Goal: Information Seeking & Learning: Learn about a topic

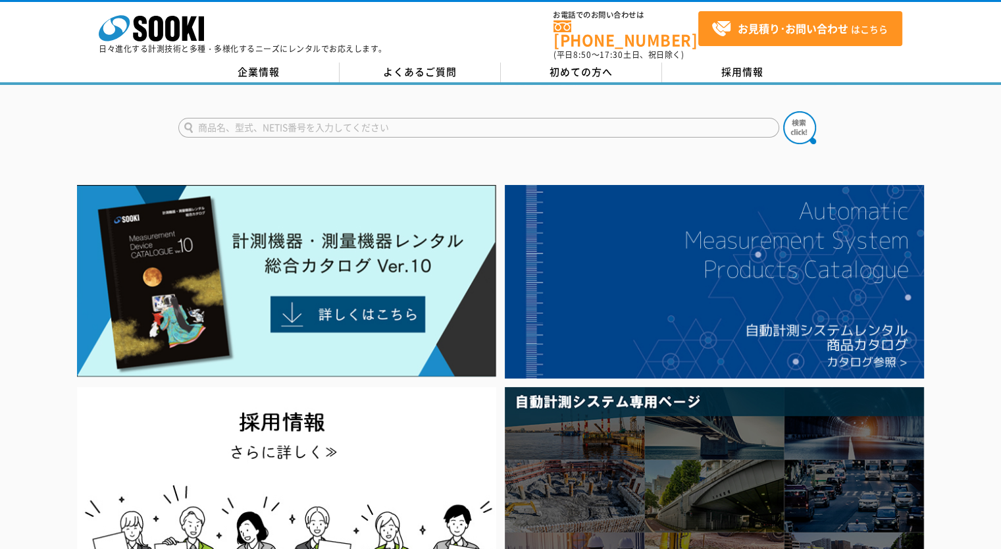
click at [567, 50] on div "株式会社 ソーキ spMenu 日々進化する計測技術と多種・多様化するニーズにレンタルでお応えします。 お電話でのお問い合わせは 0120-856-990 (…" at bounding box center [500, 31] width 1001 height 59
click at [569, 65] on span "初めての方へ" at bounding box center [581, 72] width 63 height 14
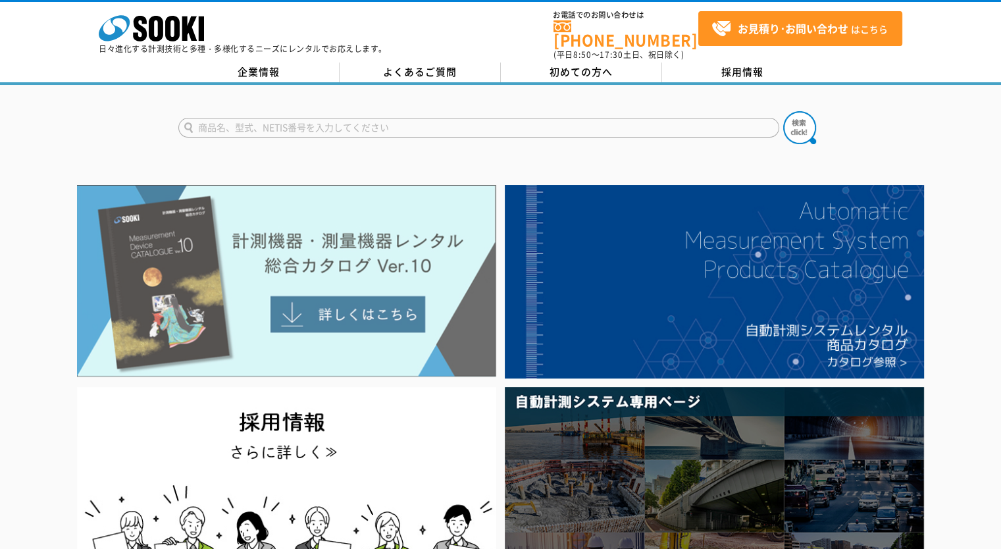
drag, startPoint x: 230, startPoint y: 246, endPoint x: 211, endPoint y: 227, distance: 27.5
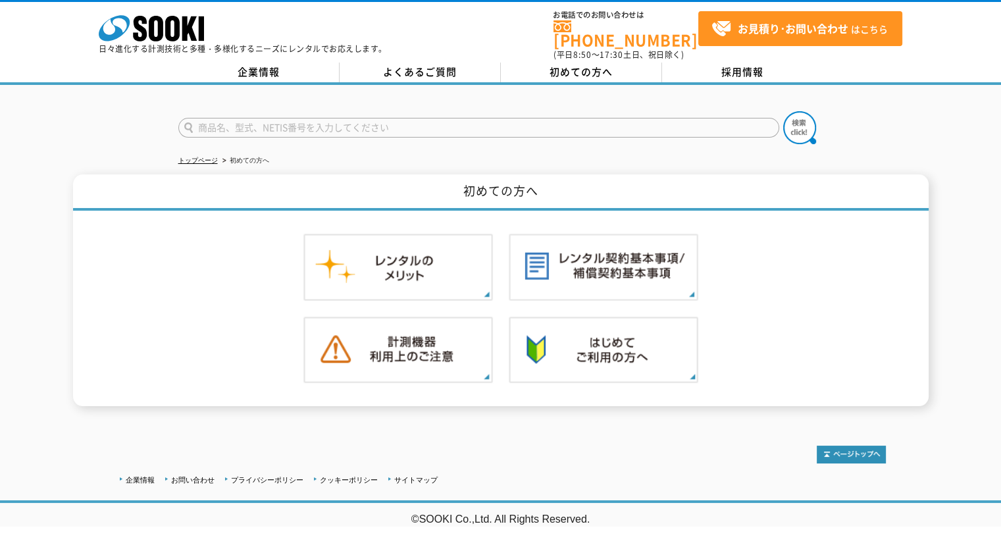
drag, startPoint x: 222, startPoint y: 235, endPoint x: 230, endPoint y: 246, distance: 13.7
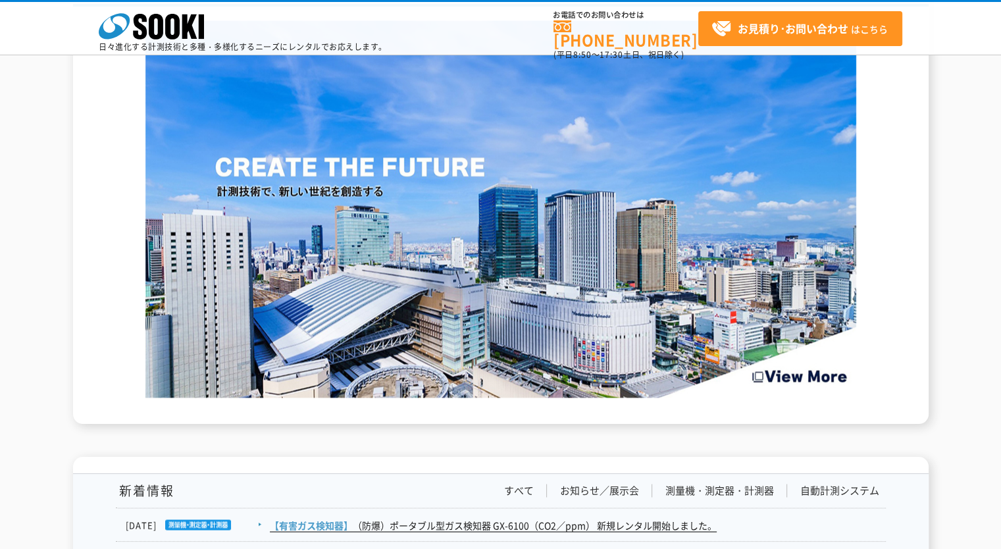
scroll to position [1909, 0]
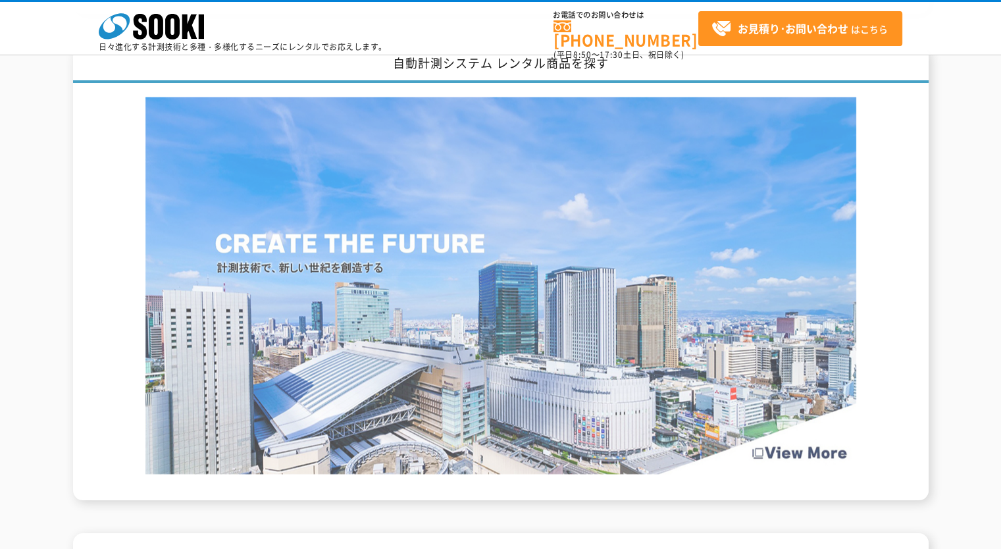
click at [500, 213] on img at bounding box center [500, 285] width 711 height 377
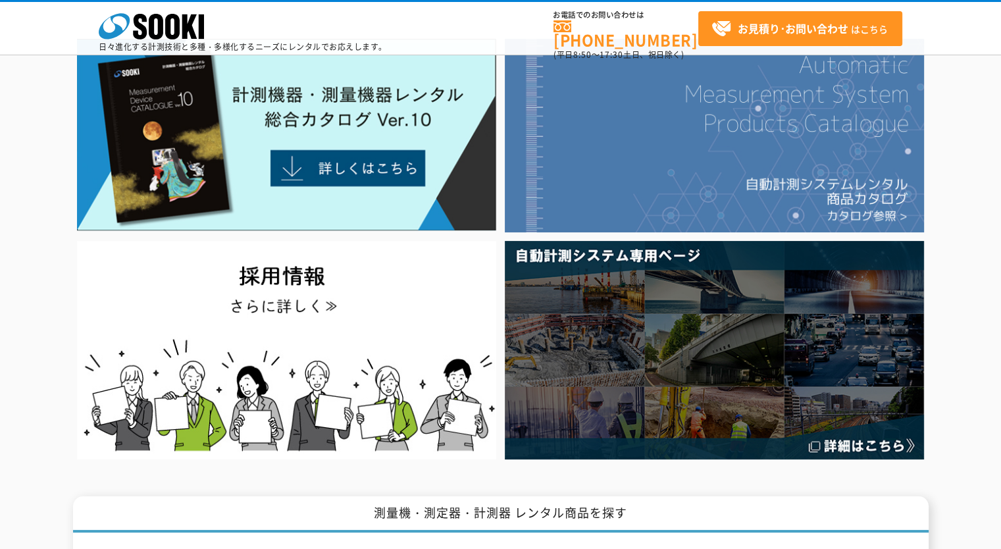
scroll to position [0, 0]
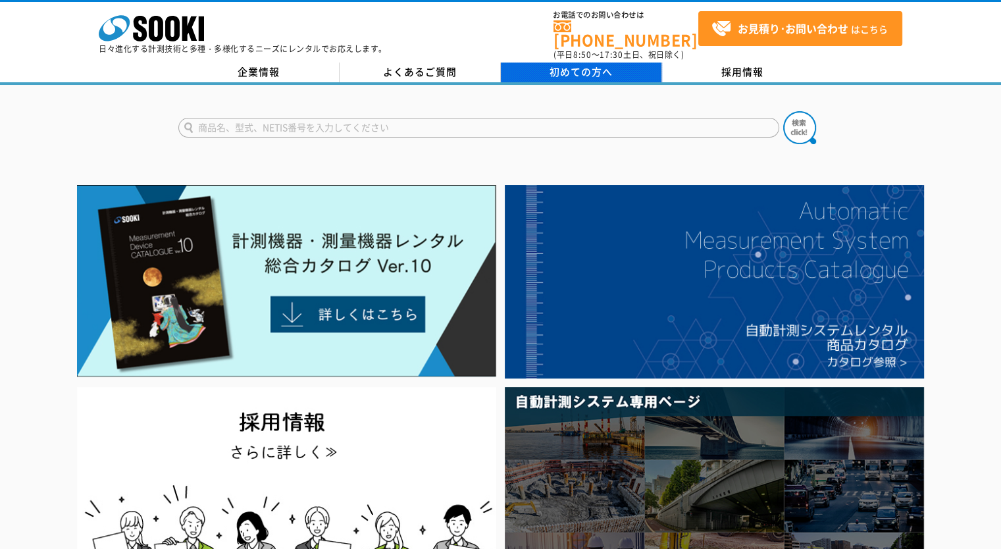
click at [593, 65] on span "初めての方へ" at bounding box center [581, 72] width 63 height 14
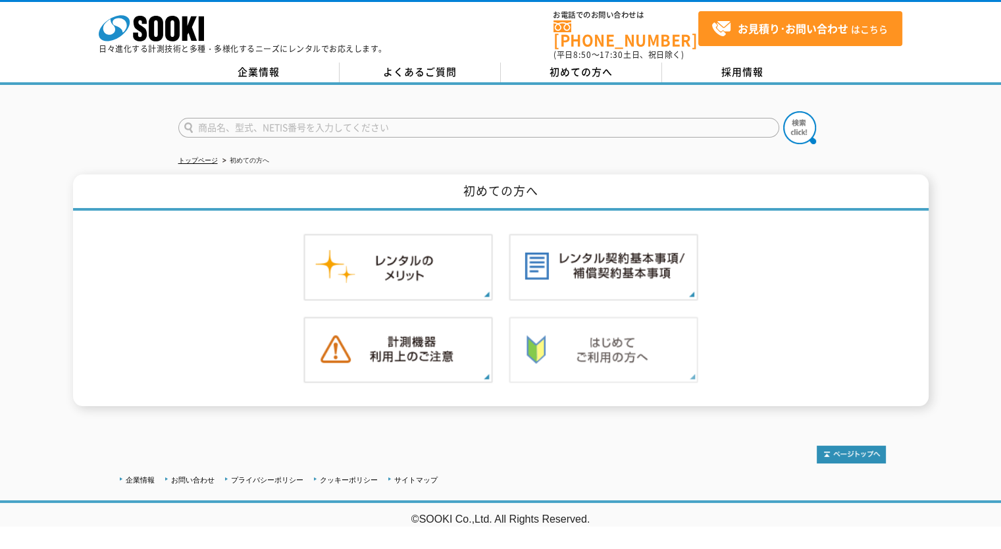
click at [628, 332] on img at bounding box center [604, 350] width 190 height 67
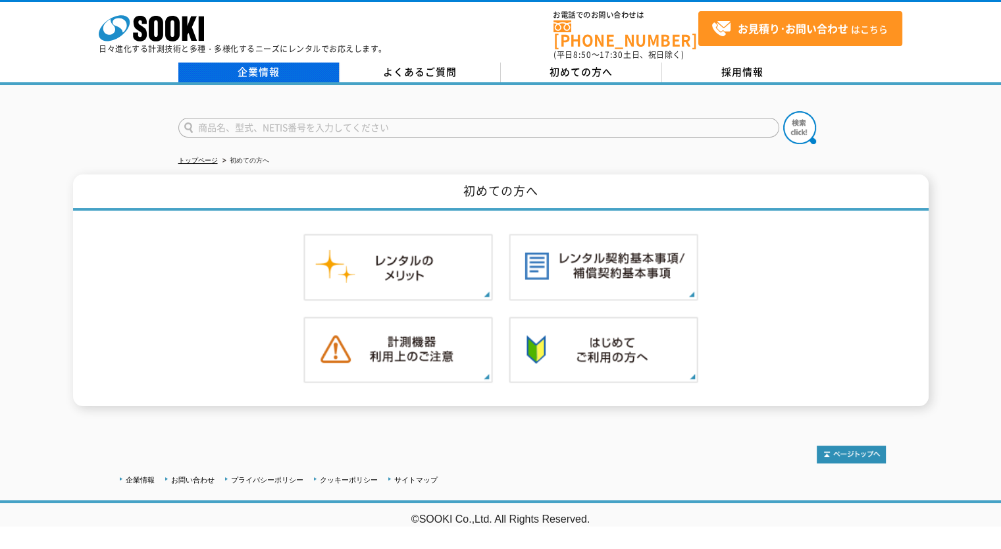
click at [298, 67] on link "企業情報" at bounding box center [258, 73] width 161 height 20
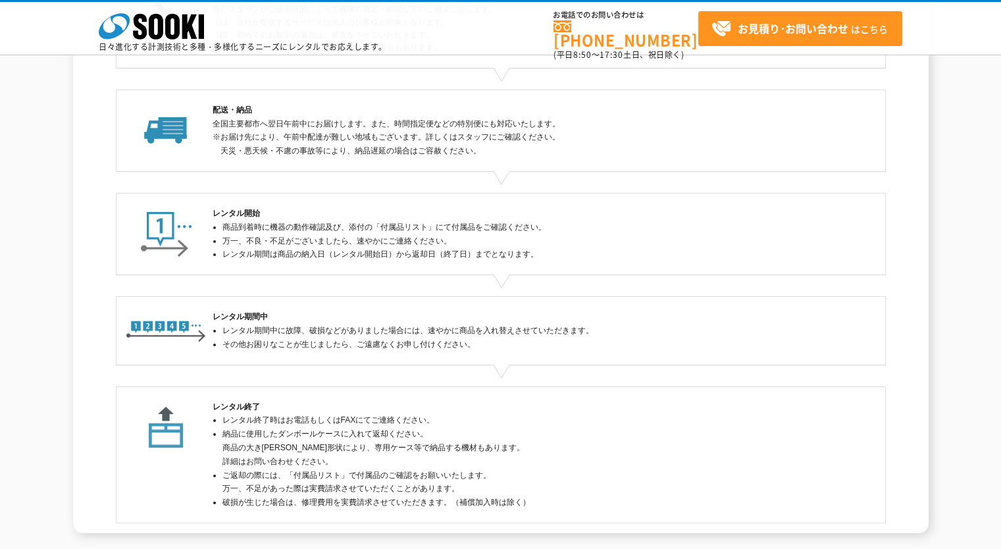
scroll to position [322, 0]
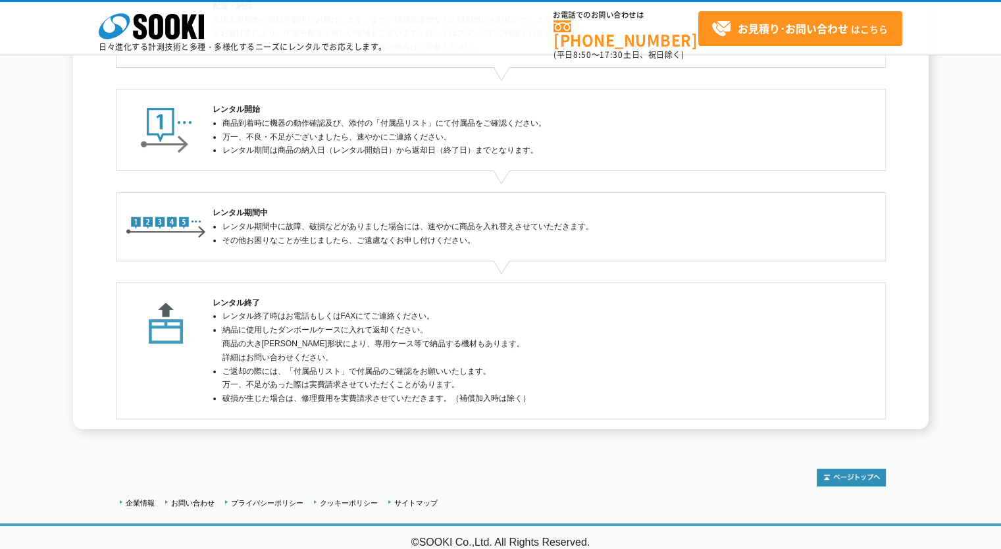
drag, startPoint x: 0, startPoint y: 0, endPoint x: 627, endPoint y: 332, distance: 709.0
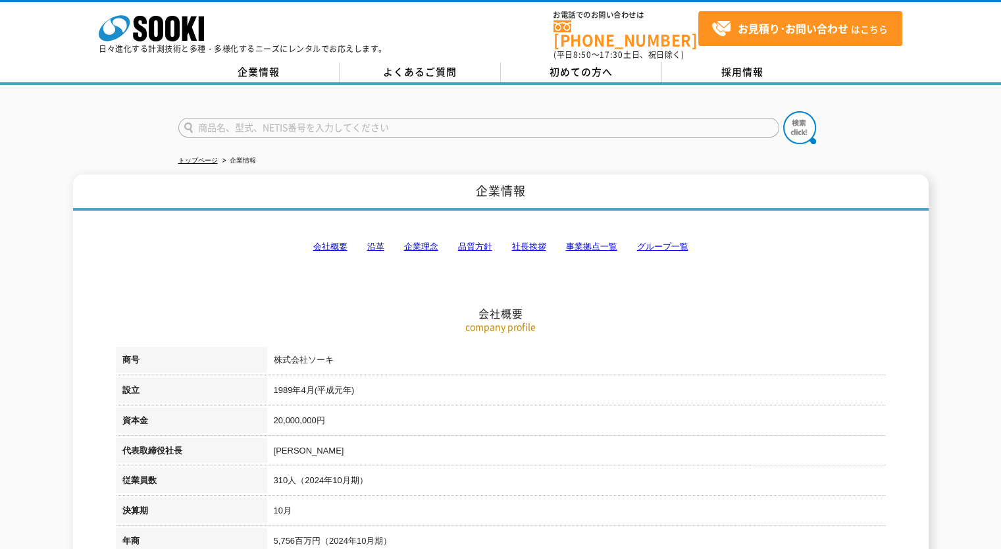
click at [144, 7] on div "株式会社 ソーキ spMenu 日々進化する計測技術と多種・多様化するニーズにレンタルでお応えします。 お電話でのお問い合わせは [PHONE_NUMBER]…" at bounding box center [500, 31] width 1001 height 59
click at [143, 21] on icon at bounding box center [140, 29] width 14 height 26
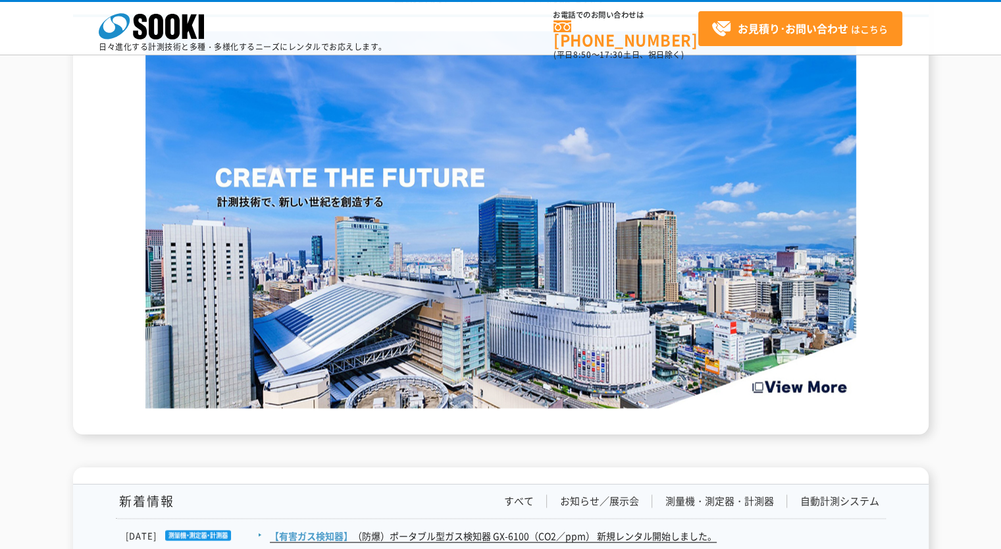
scroll to position [2304, 0]
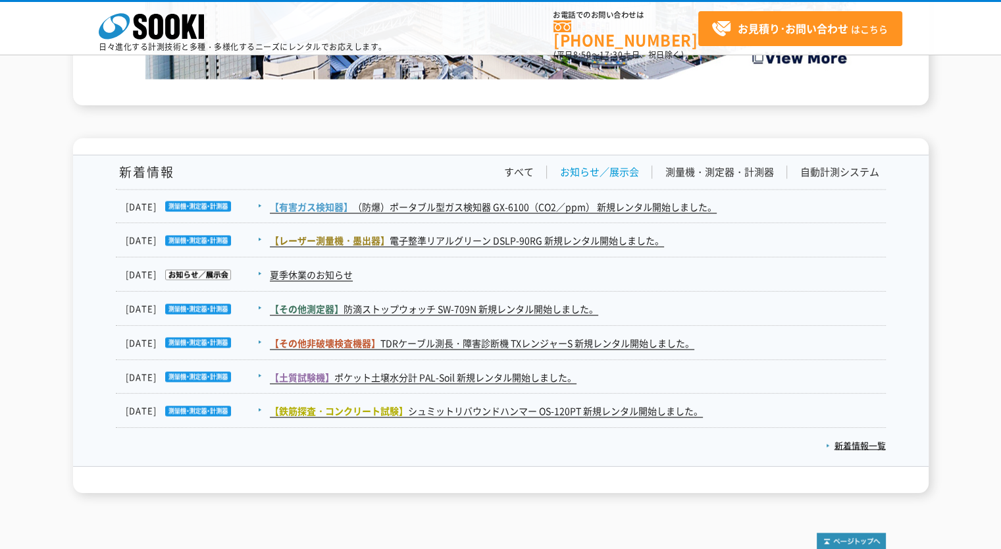
click at [585, 169] on link "お知らせ／展示会" at bounding box center [599, 172] width 79 height 14
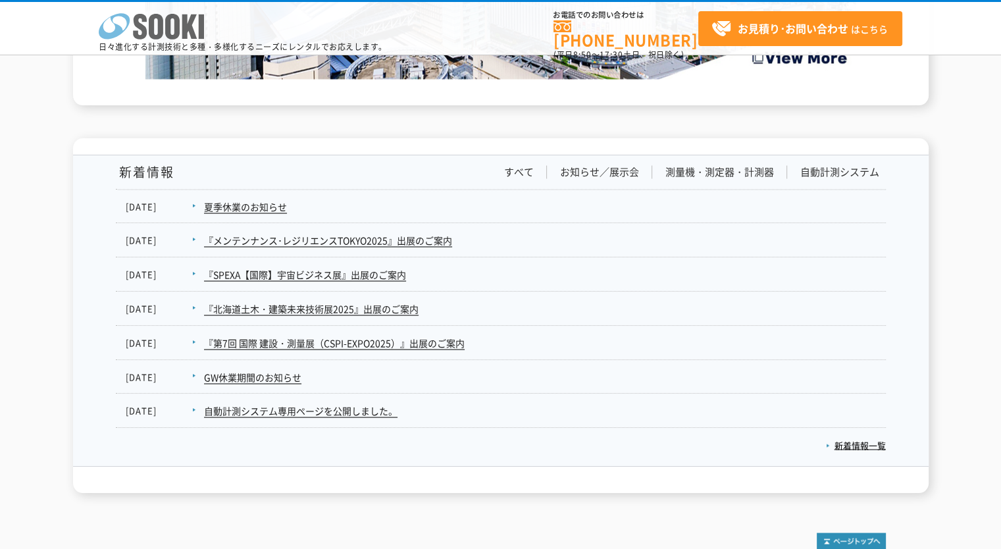
click at [158, 38] on icon at bounding box center [156, 27] width 14 height 26
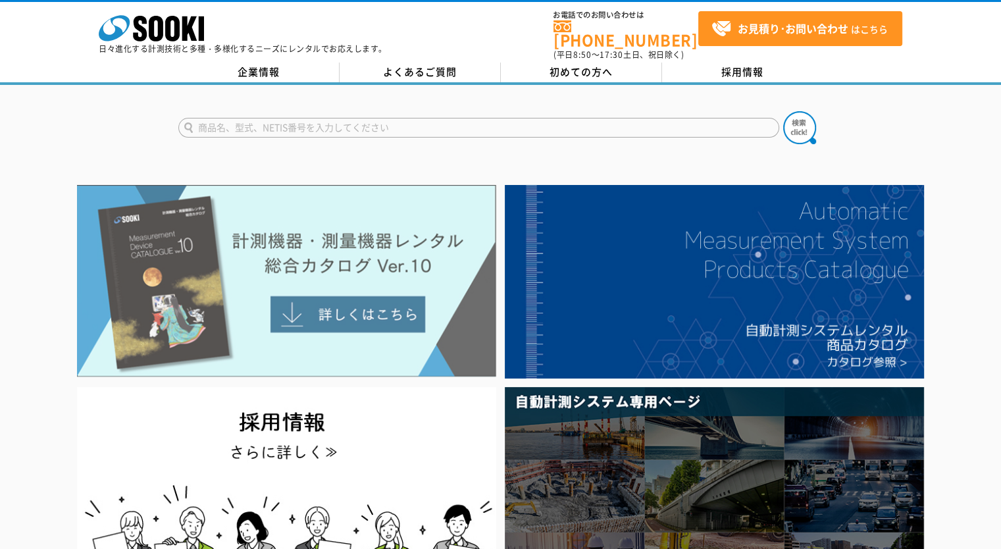
click at [263, 245] on img at bounding box center [286, 281] width 419 height 192
